Goal: Information Seeking & Learning: Check status

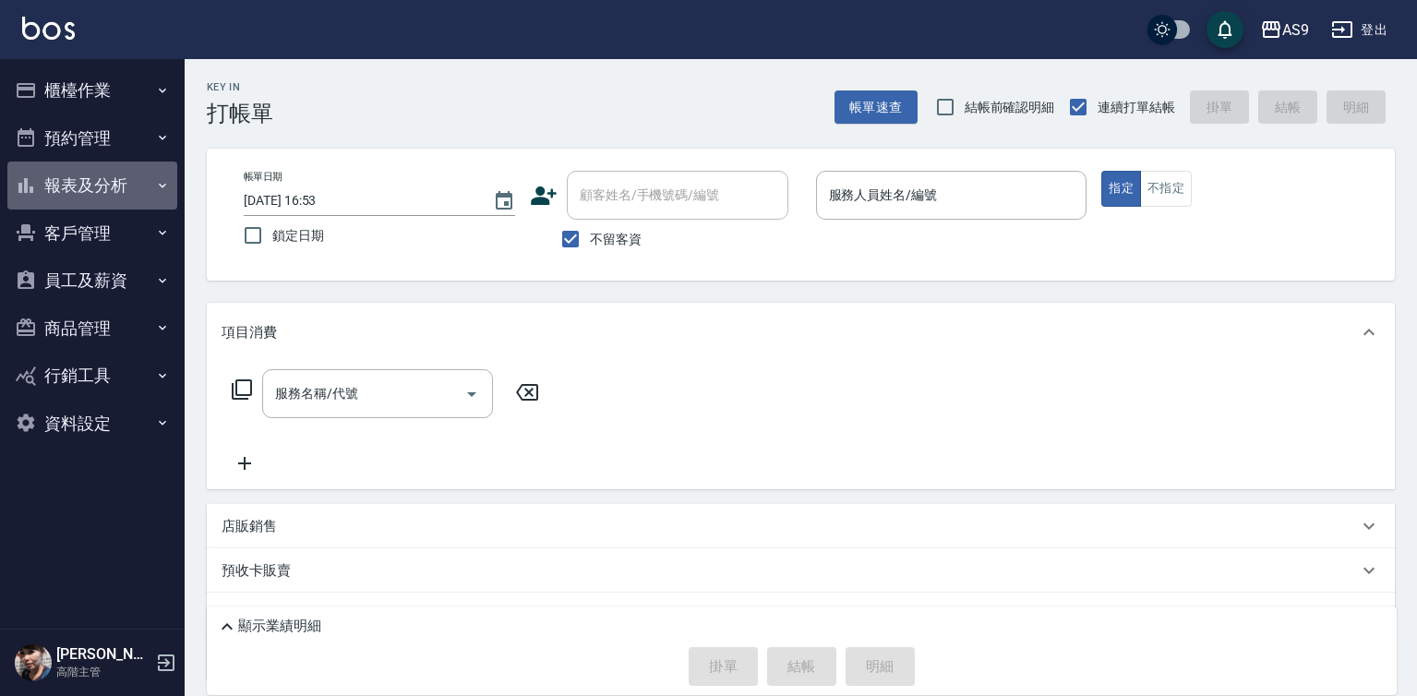
click at [114, 183] on button "報表及分析" at bounding box center [92, 186] width 170 height 48
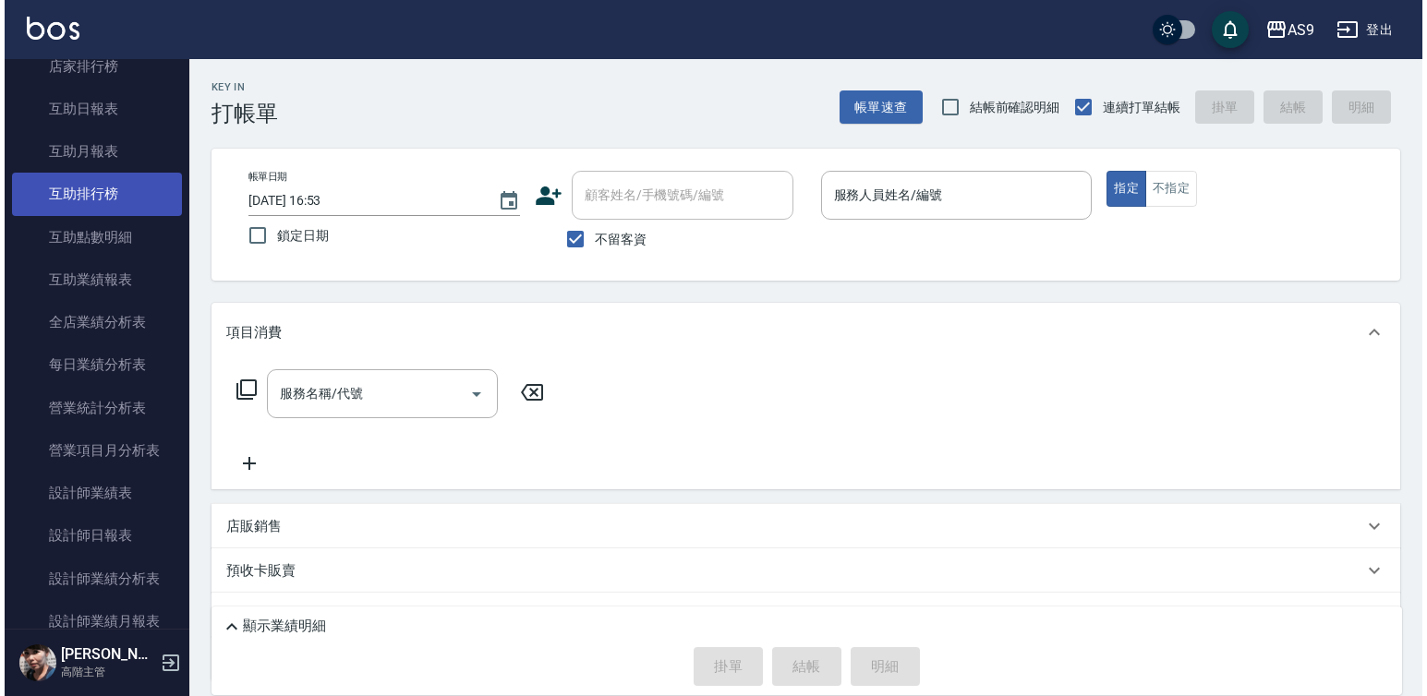
scroll to position [369, 0]
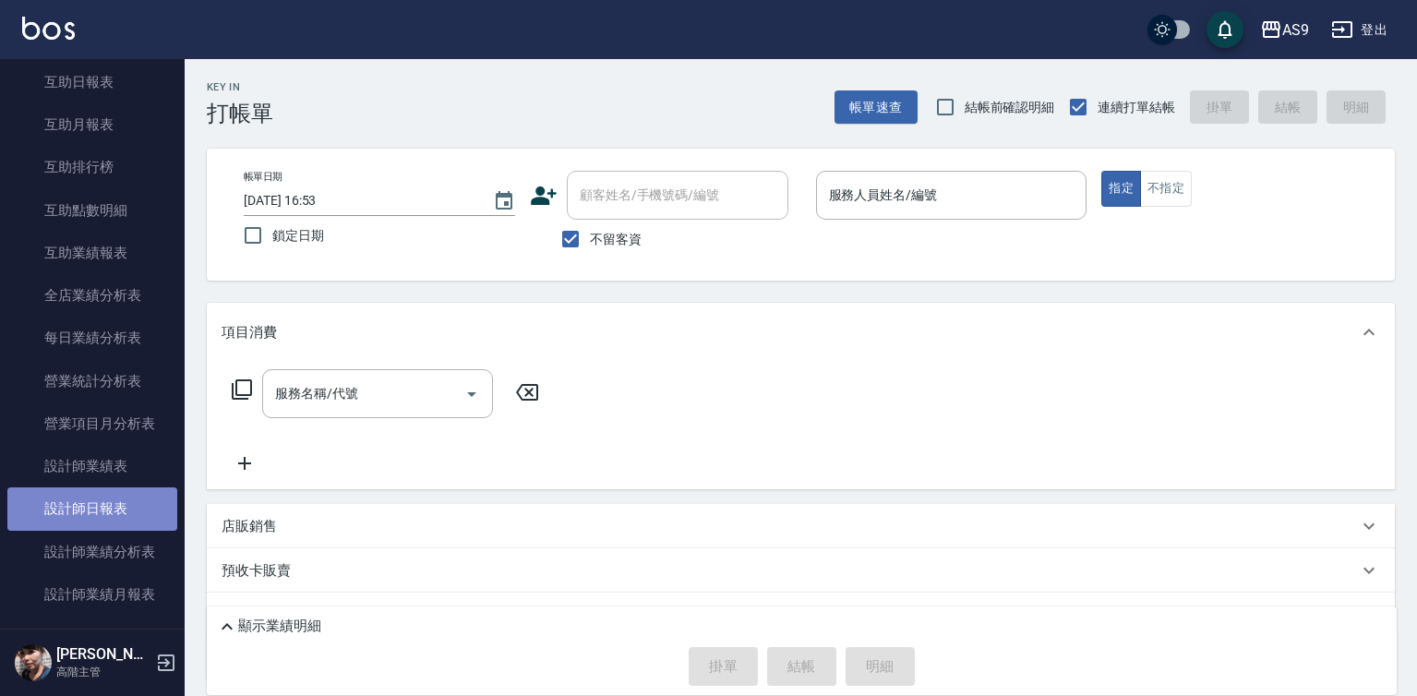
click at [92, 508] on link "設計師日報表" at bounding box center [92, 509] width 170 height 42
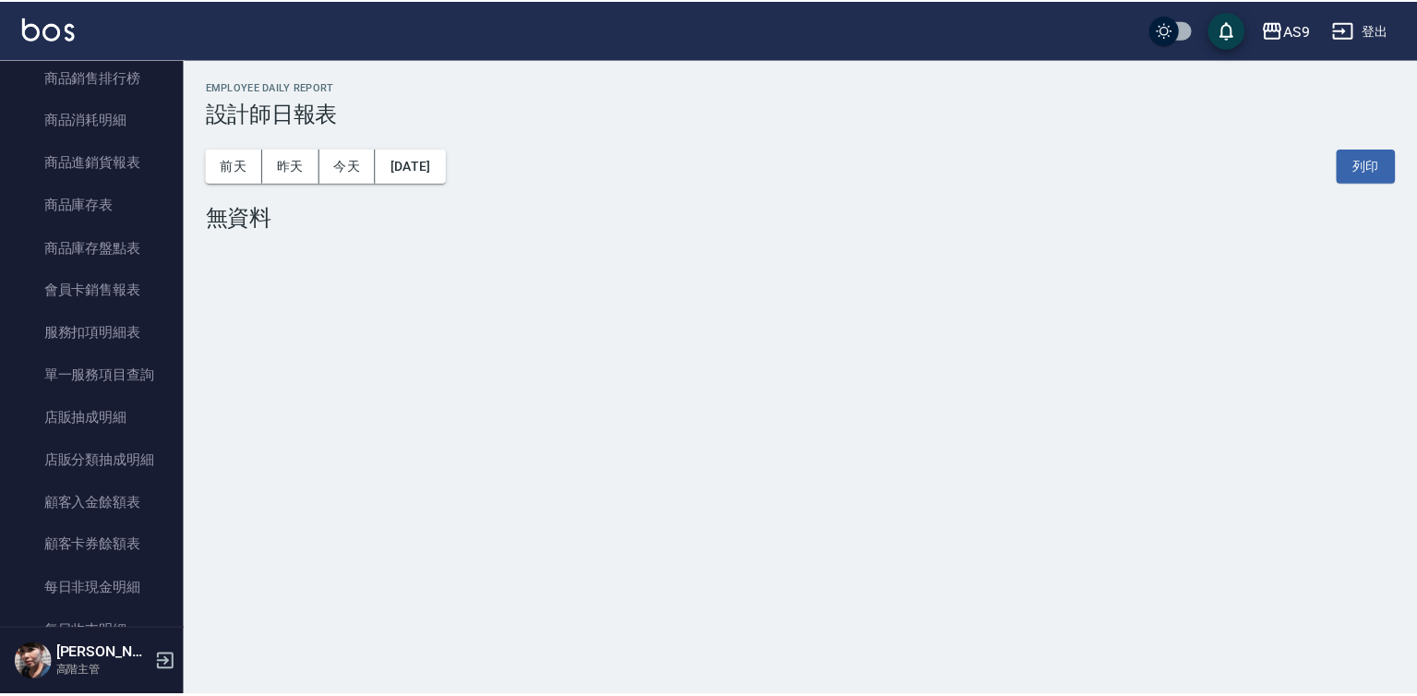
scroll to position [1293, 0]
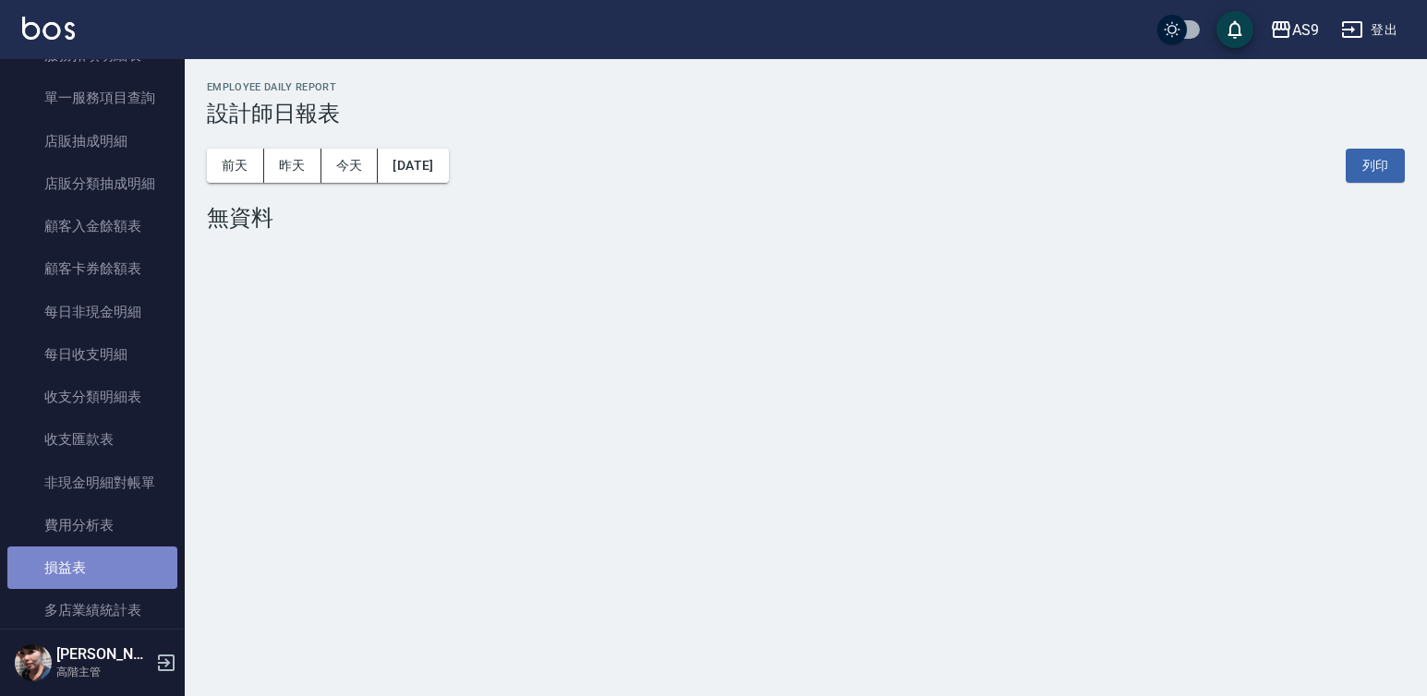
click at [93, 566] on link "損益表" at bounding box center [92, 568] width 170 height 42
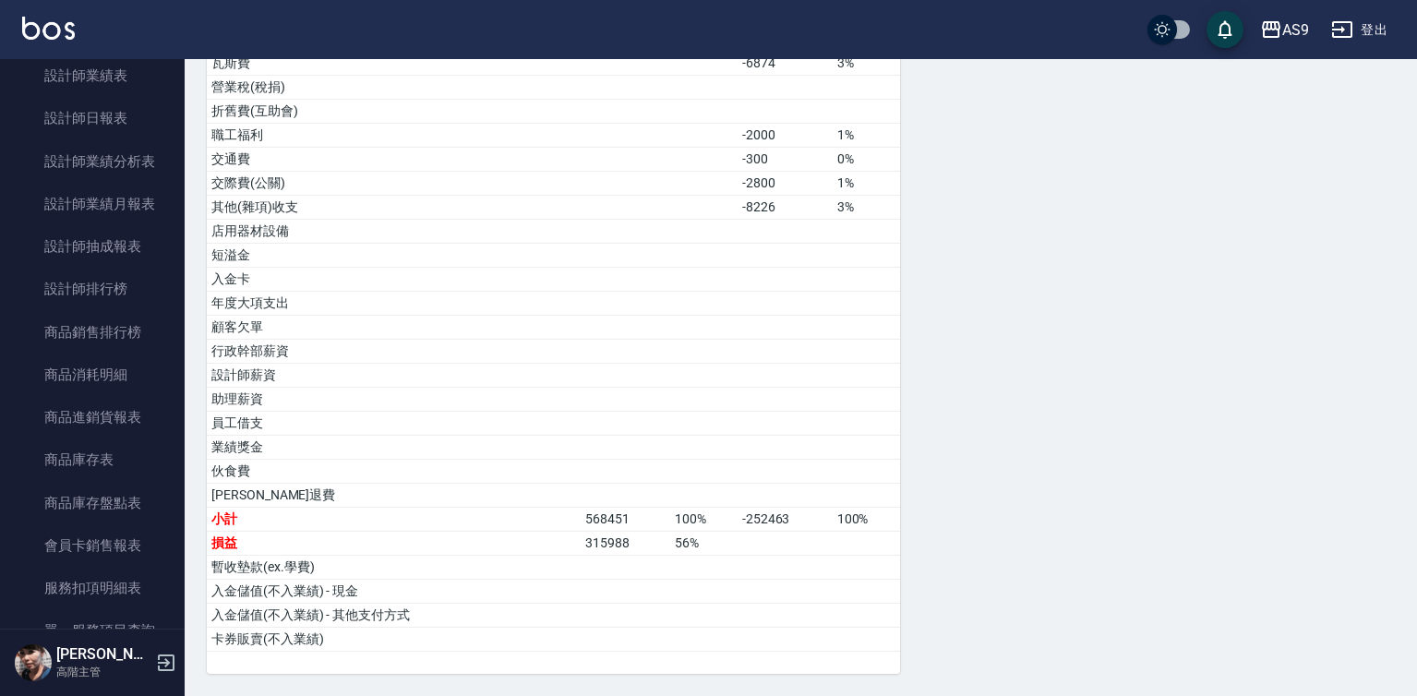
scroll to position [462, 0]
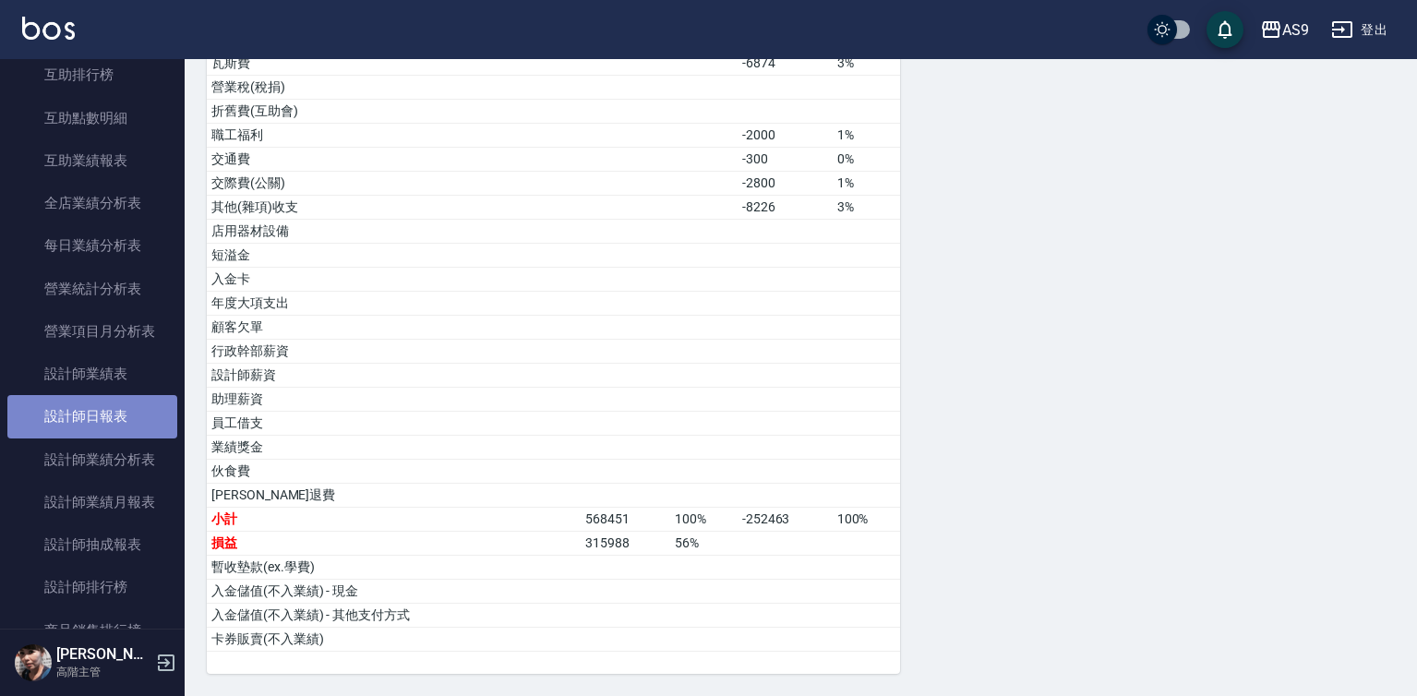
click at [112, 414] on link "設計師日報表" at bounding box center [92, 416] width 170 height 42
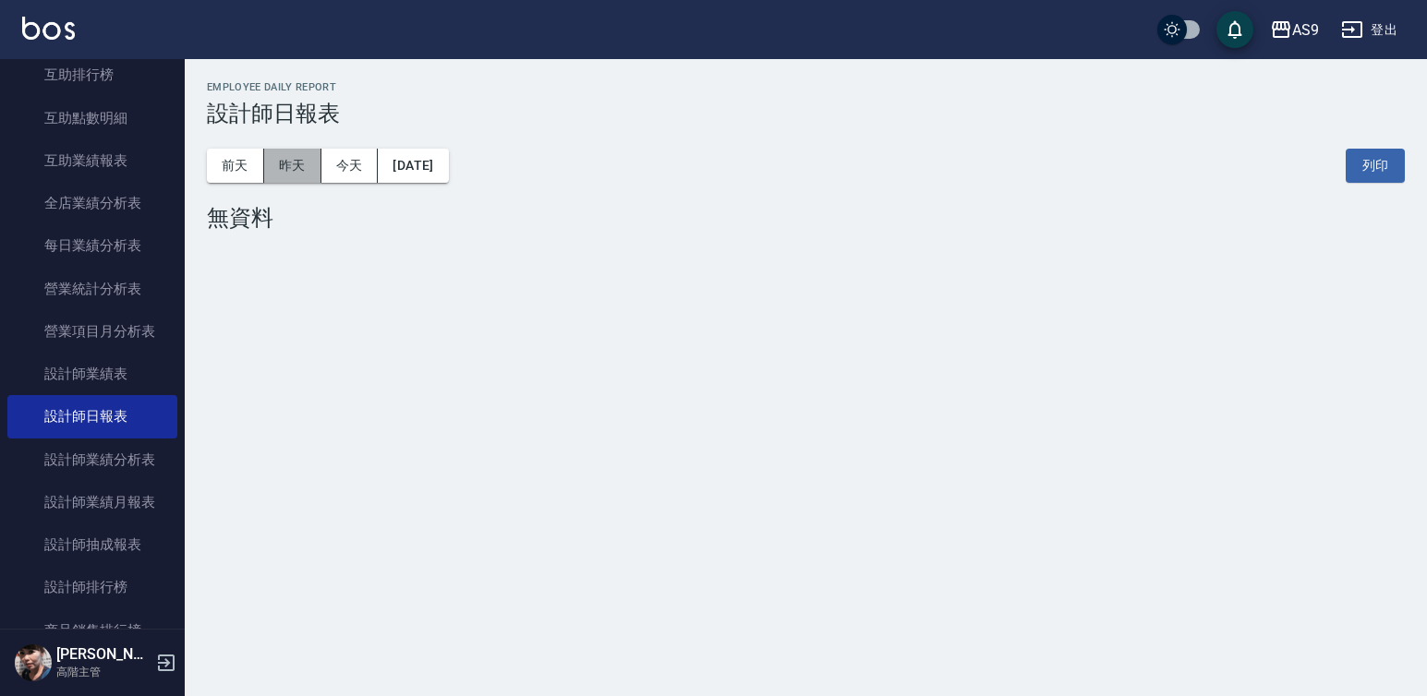
click at [288, 167] on button "昨天" at bounding box center [292, 166] width 57 height 34
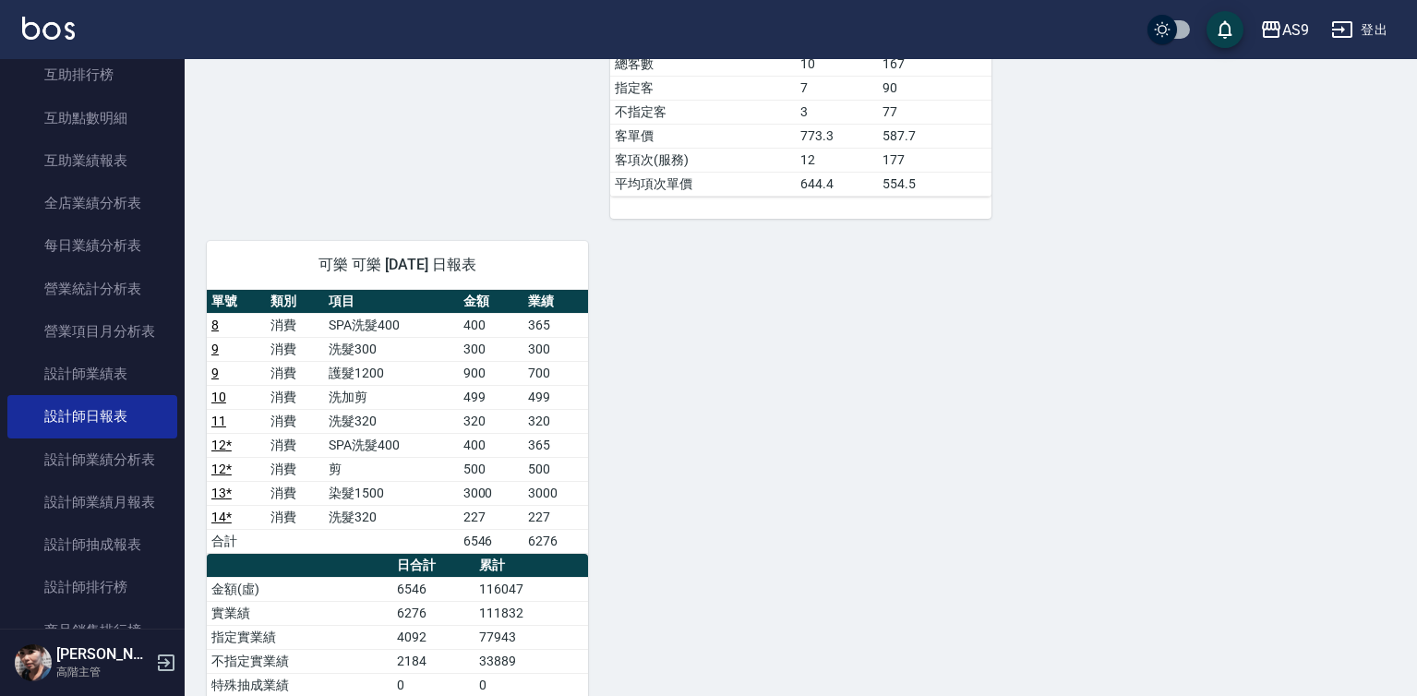
scroll to position [826, 0]
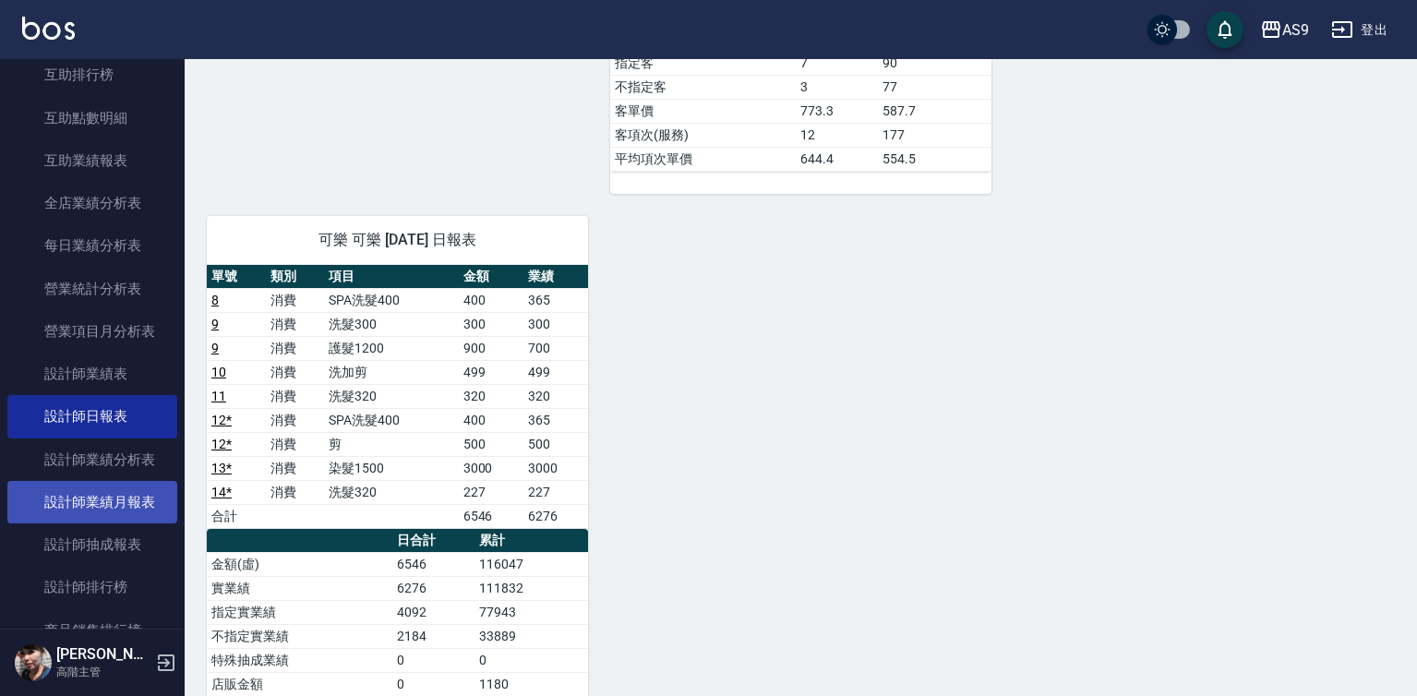
click at [147, 502] on link "設計師業績月報表" at bounding box center [92, 502] width 170 height 42
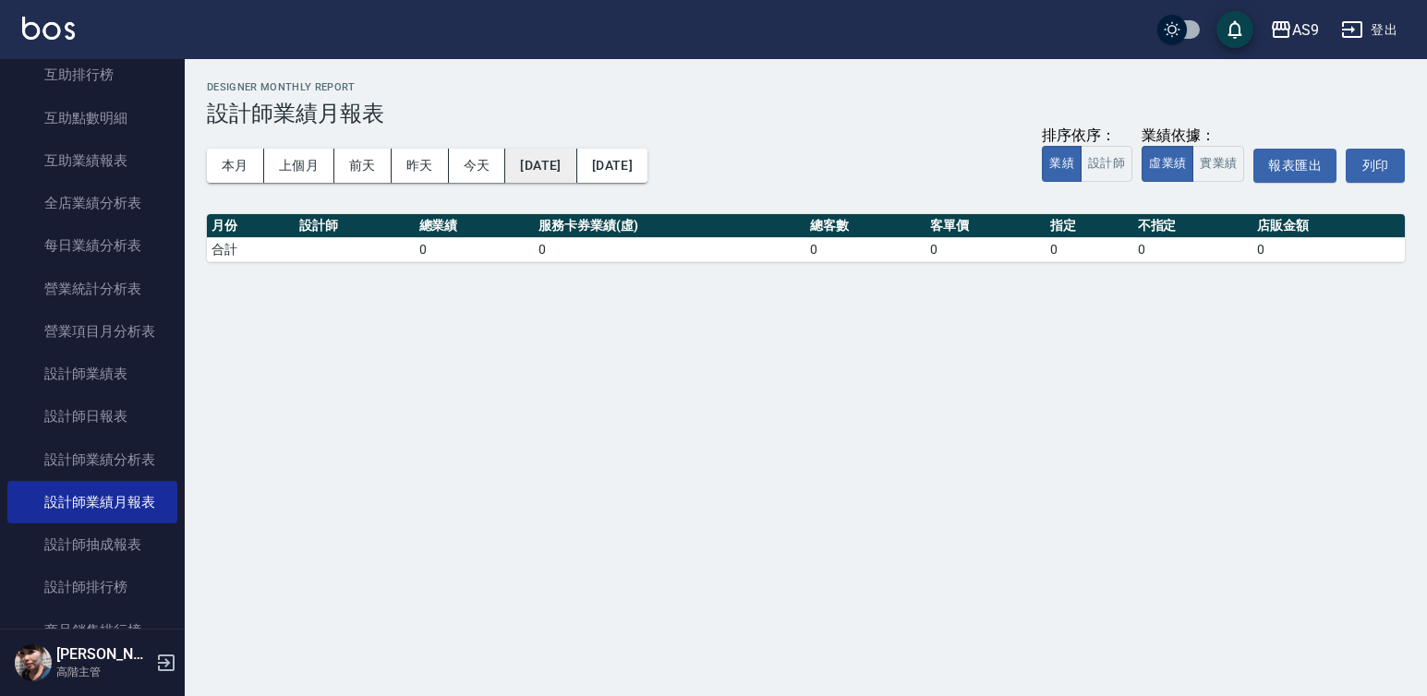
click at [576, 152] on button "[DATE]" at bounding box center [540, 166] width 71 height 34
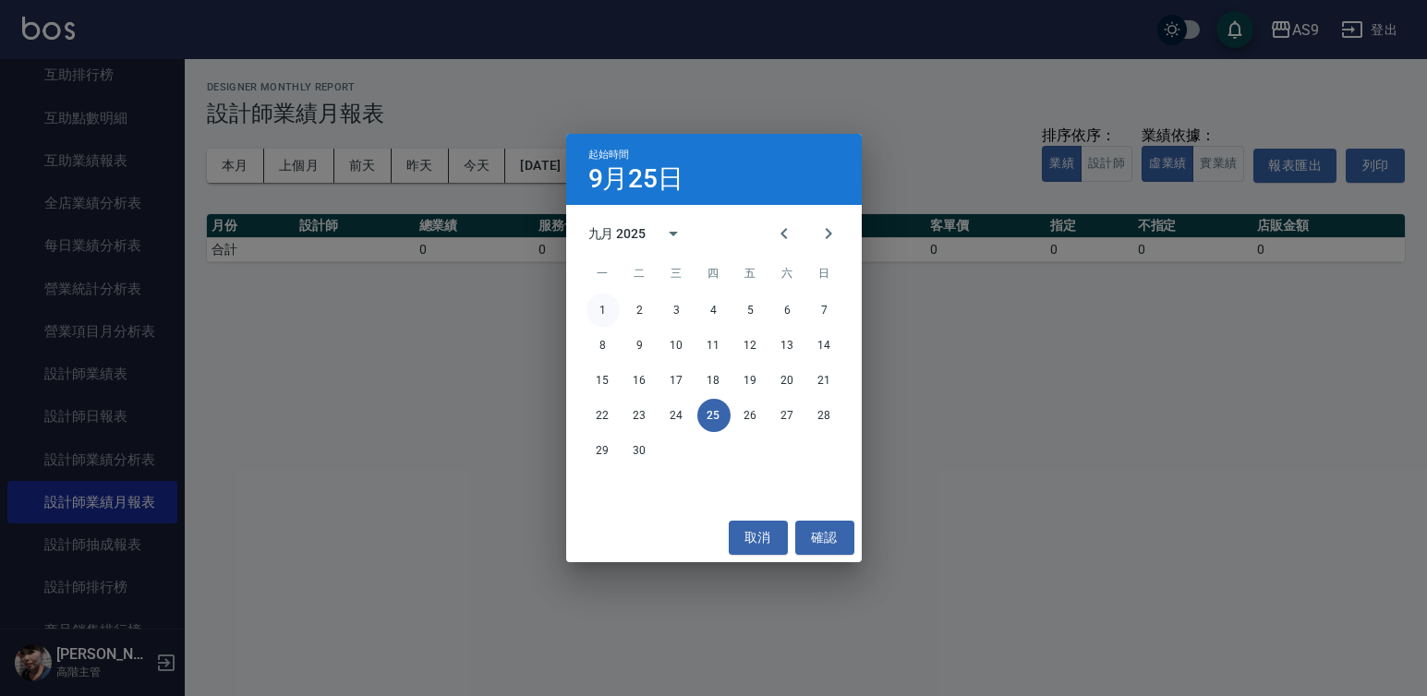
click at [599, 309] on button "1" at bounding box center [602, 310] width 33 height 33
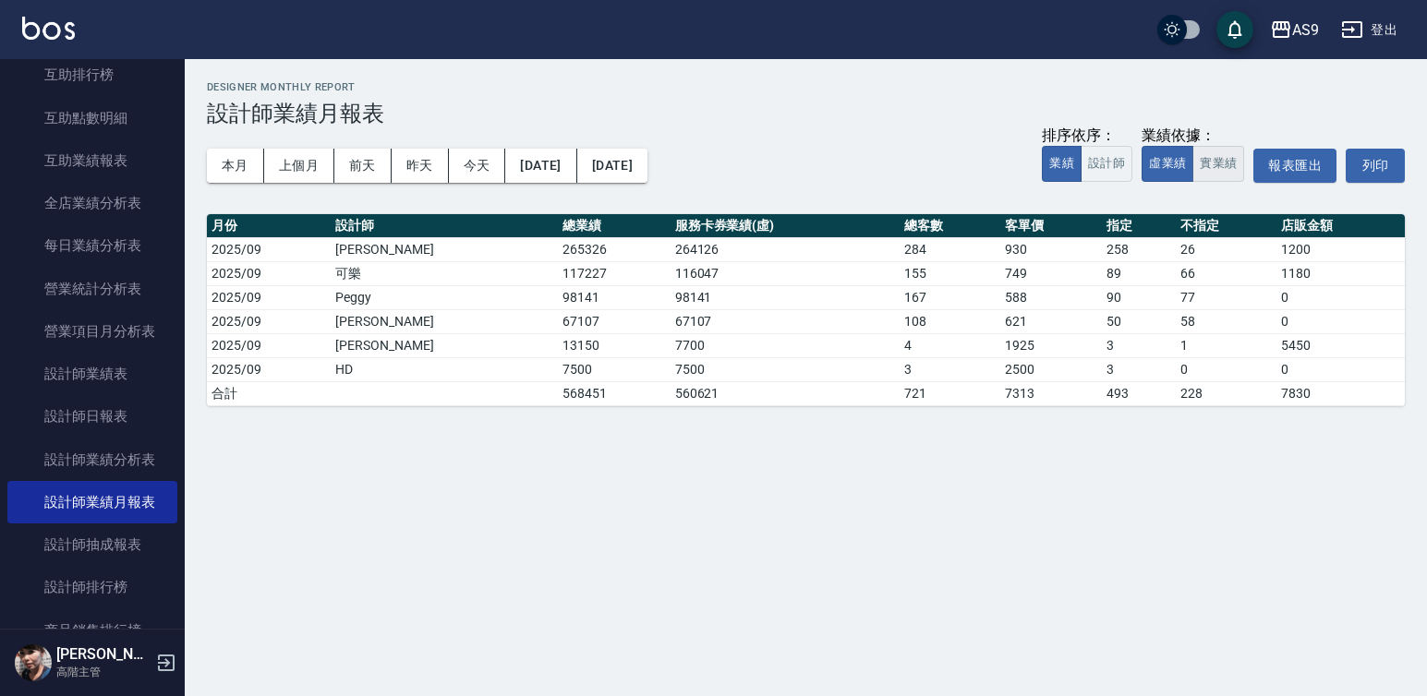
click at [1222, 151] on button "實業績" at bounding box center [1218, 164] width 52 height 36
